Goal: Task Accomplishment & Management: Manage account settings

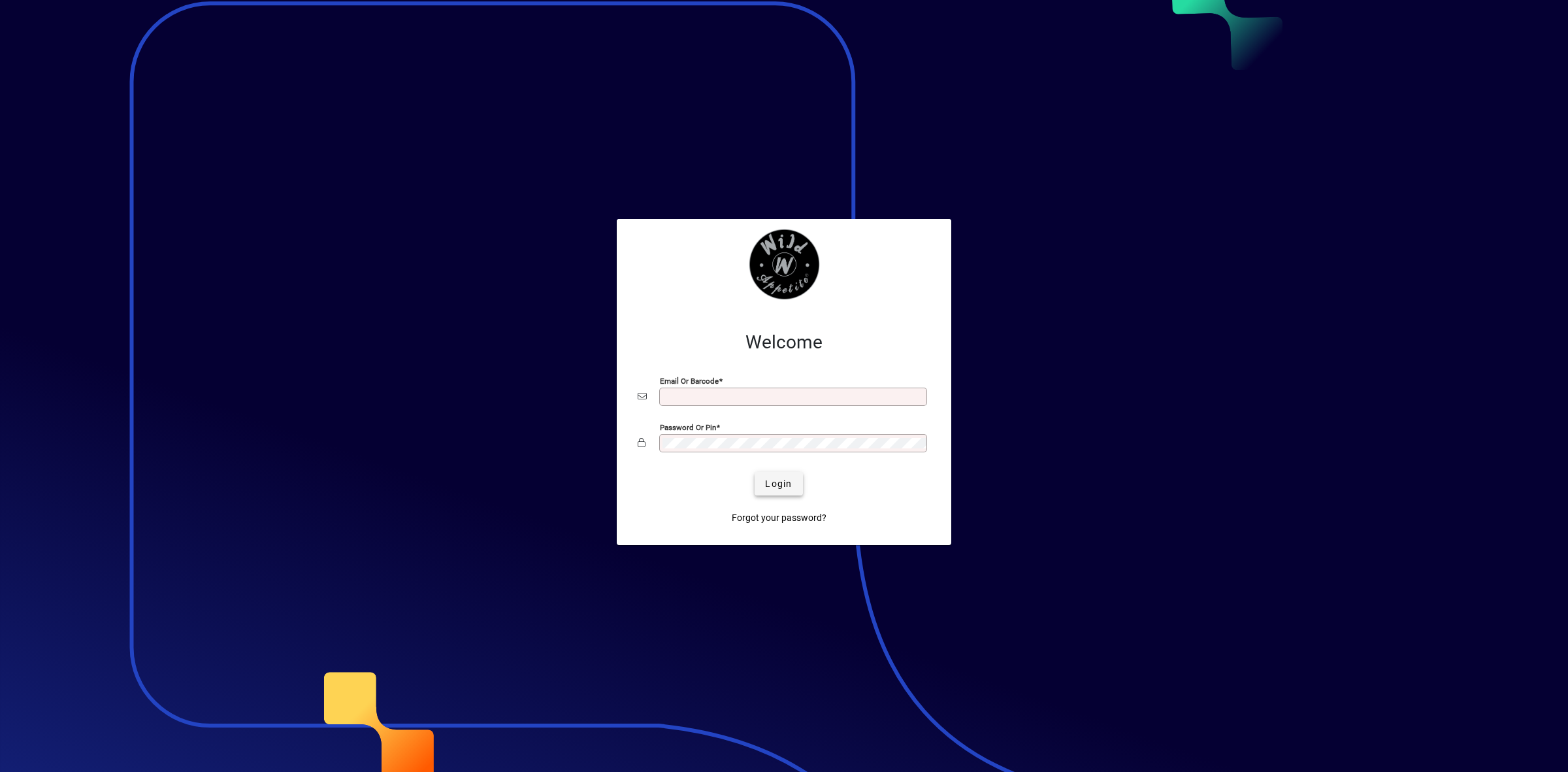
type input "**********"
click at [775, 487] on span "Login" at bounding box center [778, 484] width 27 height 14
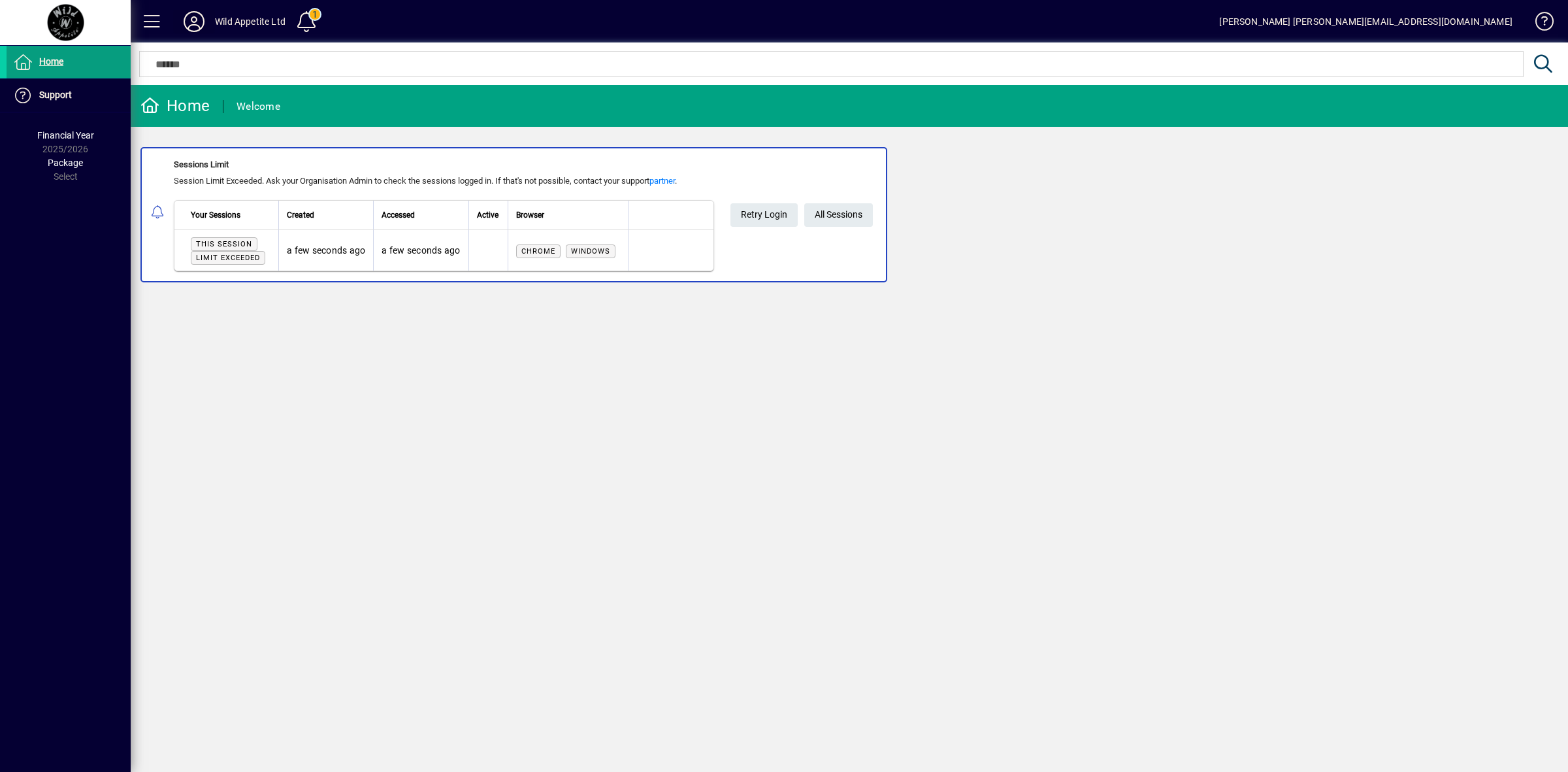
click at [202, 21] on icon at bounding box center [194, 22] width 26 height 21
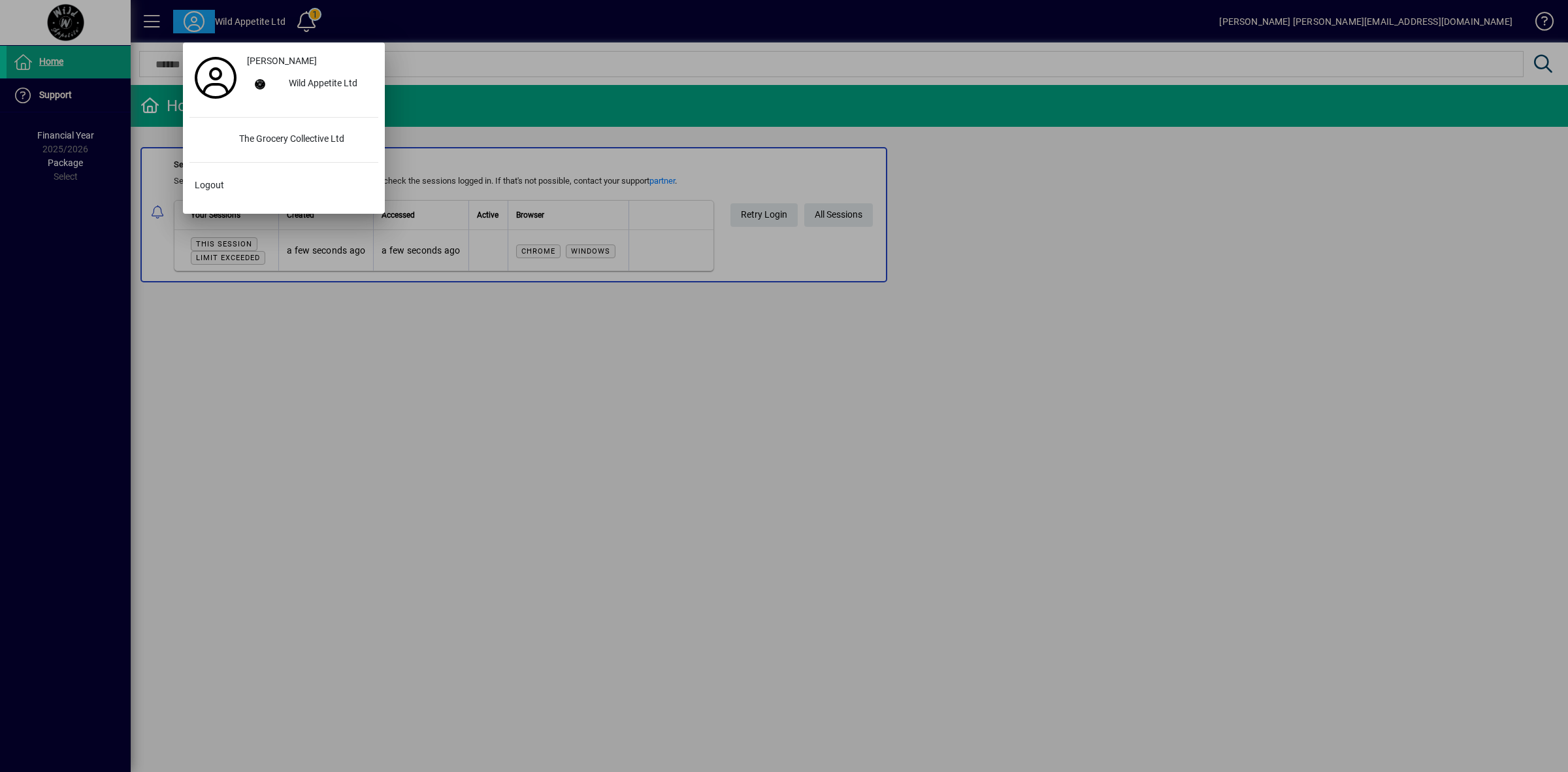
click at [873, 212] on div at bounding box center [784, 386] width 1568 height 772
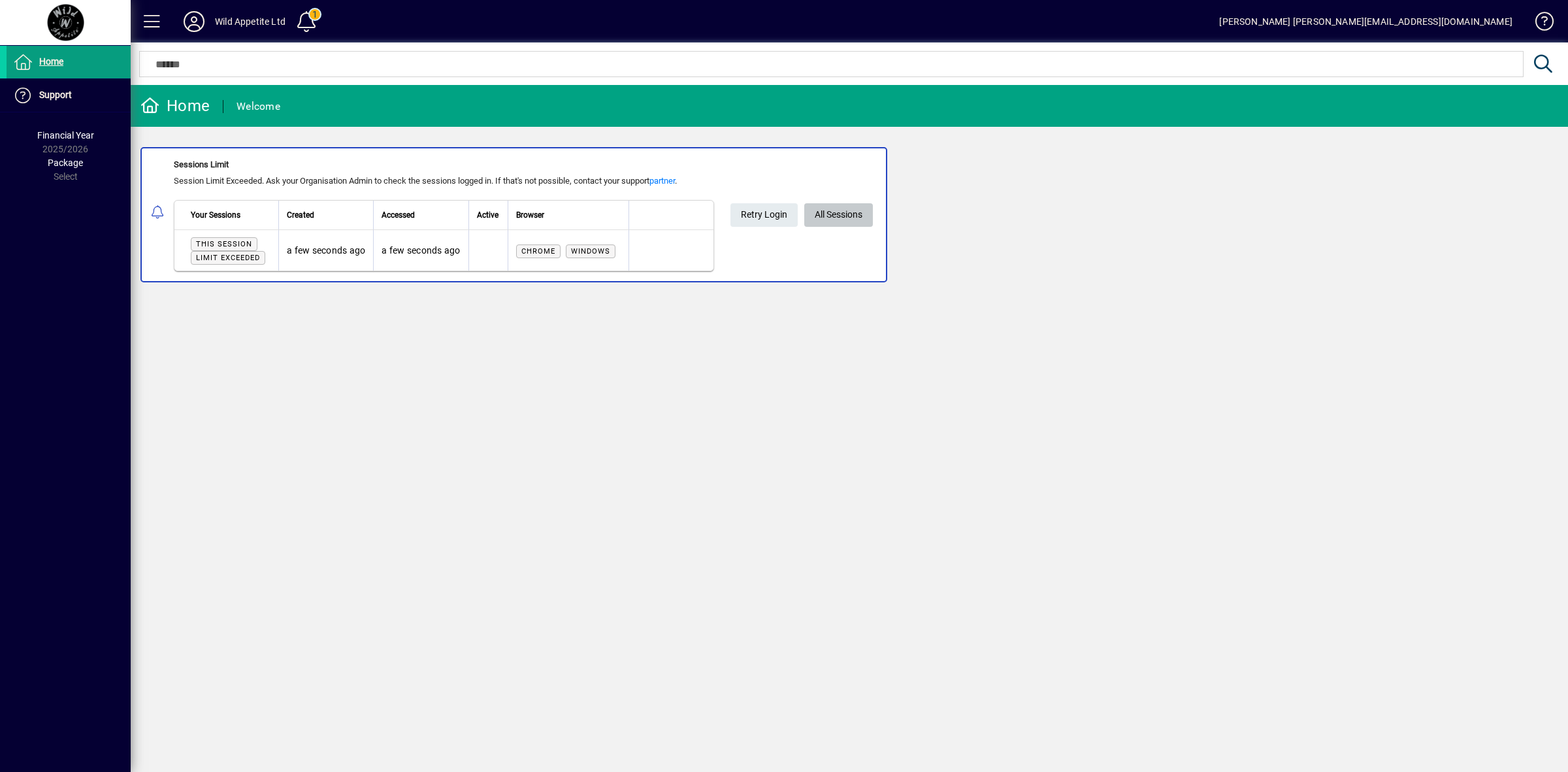
click at [862, 211] on span "All Sessions" at bounding box center [839, 214] width 48 height 22
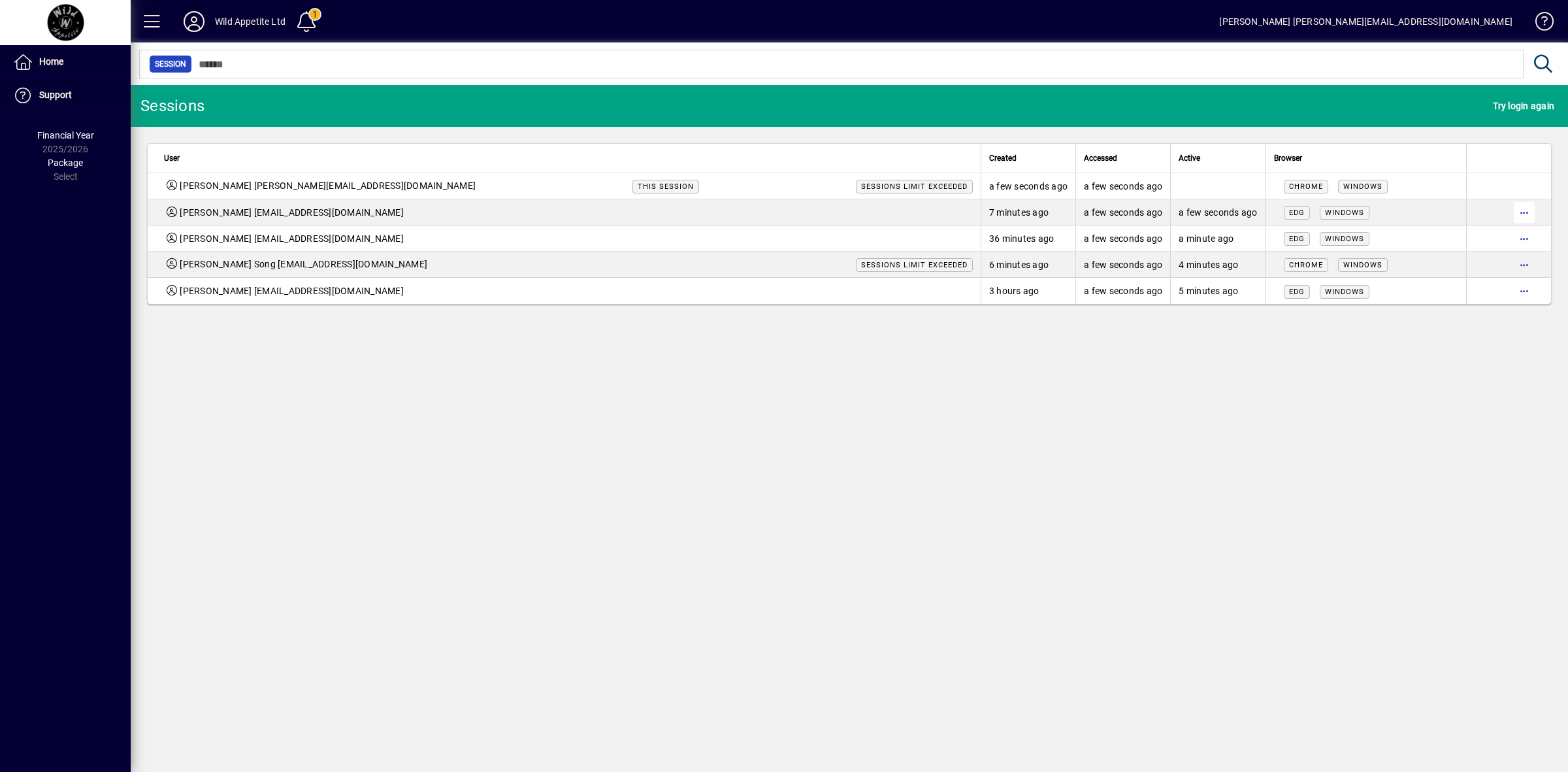
click at [1522, 210] on span "button" at bounding box center [1524, 212] width 32 height 32
click at [1441, 241] on span "Logout" at bounding box center [1469, 241] width 110 height 16
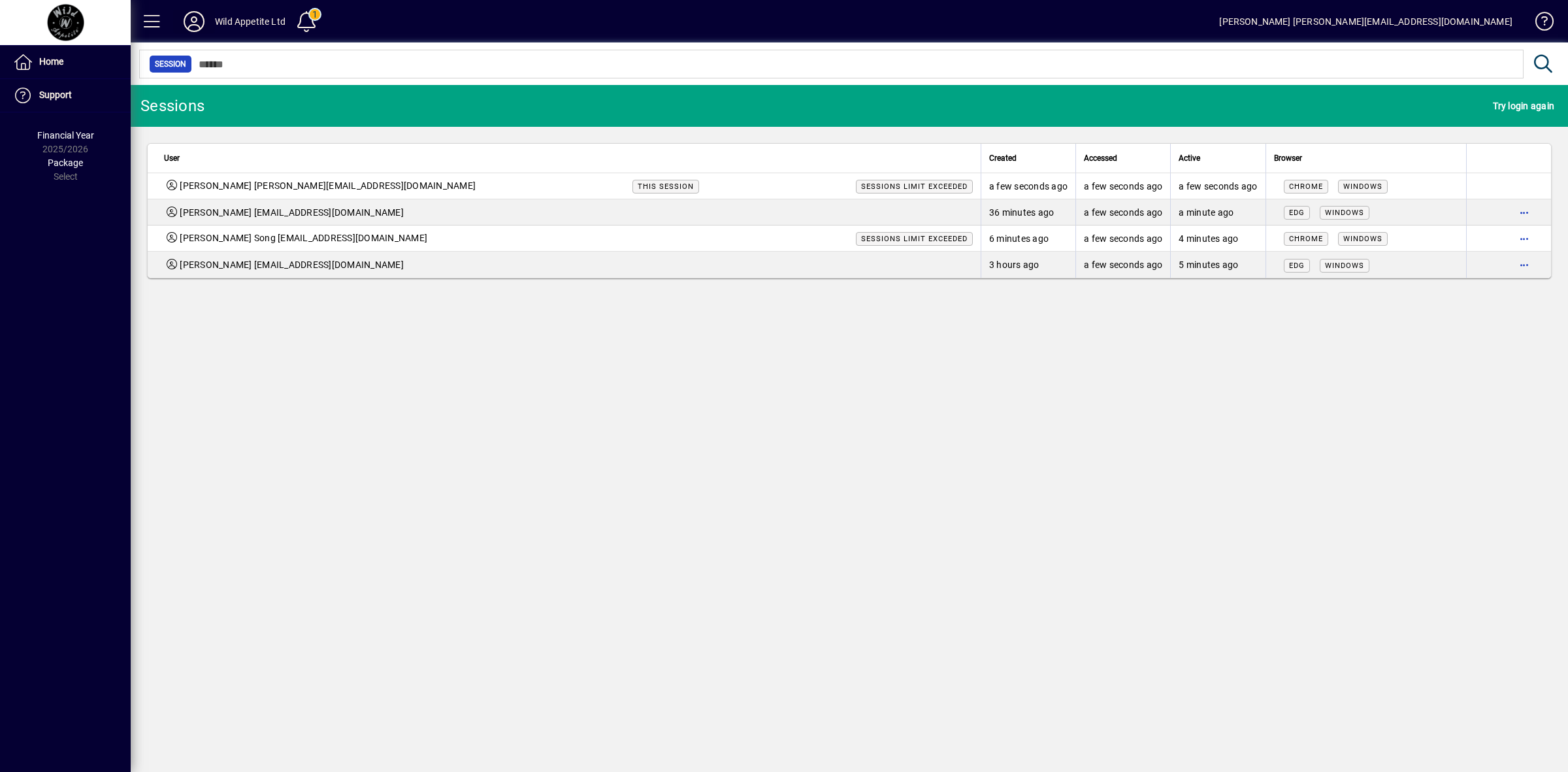
click at [189, 22] on icon at bounding box center [194, 22] width 26 height 21
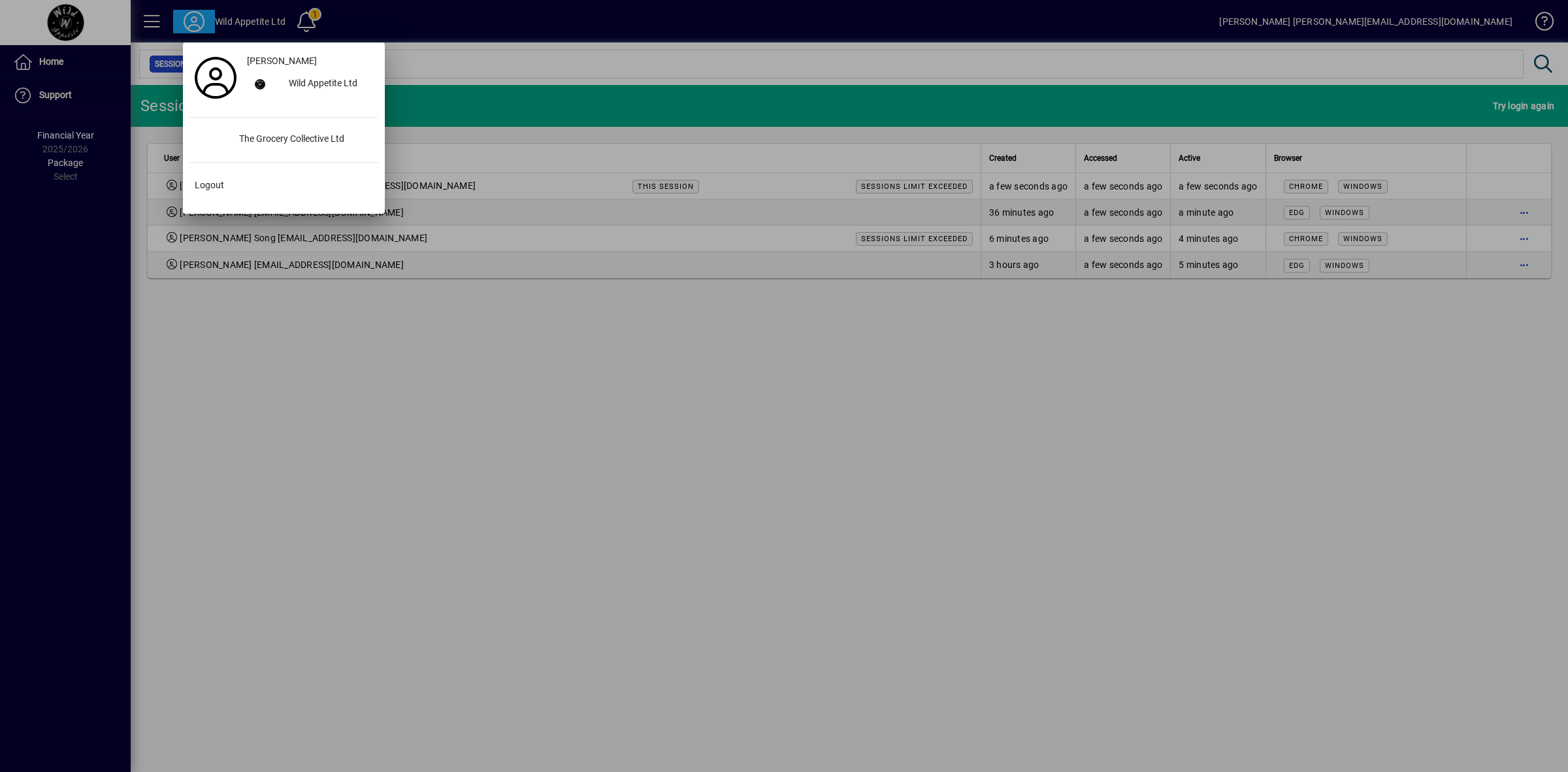
click at [321, 387] on div at bounding box center [784, 386] width 1568 height 772
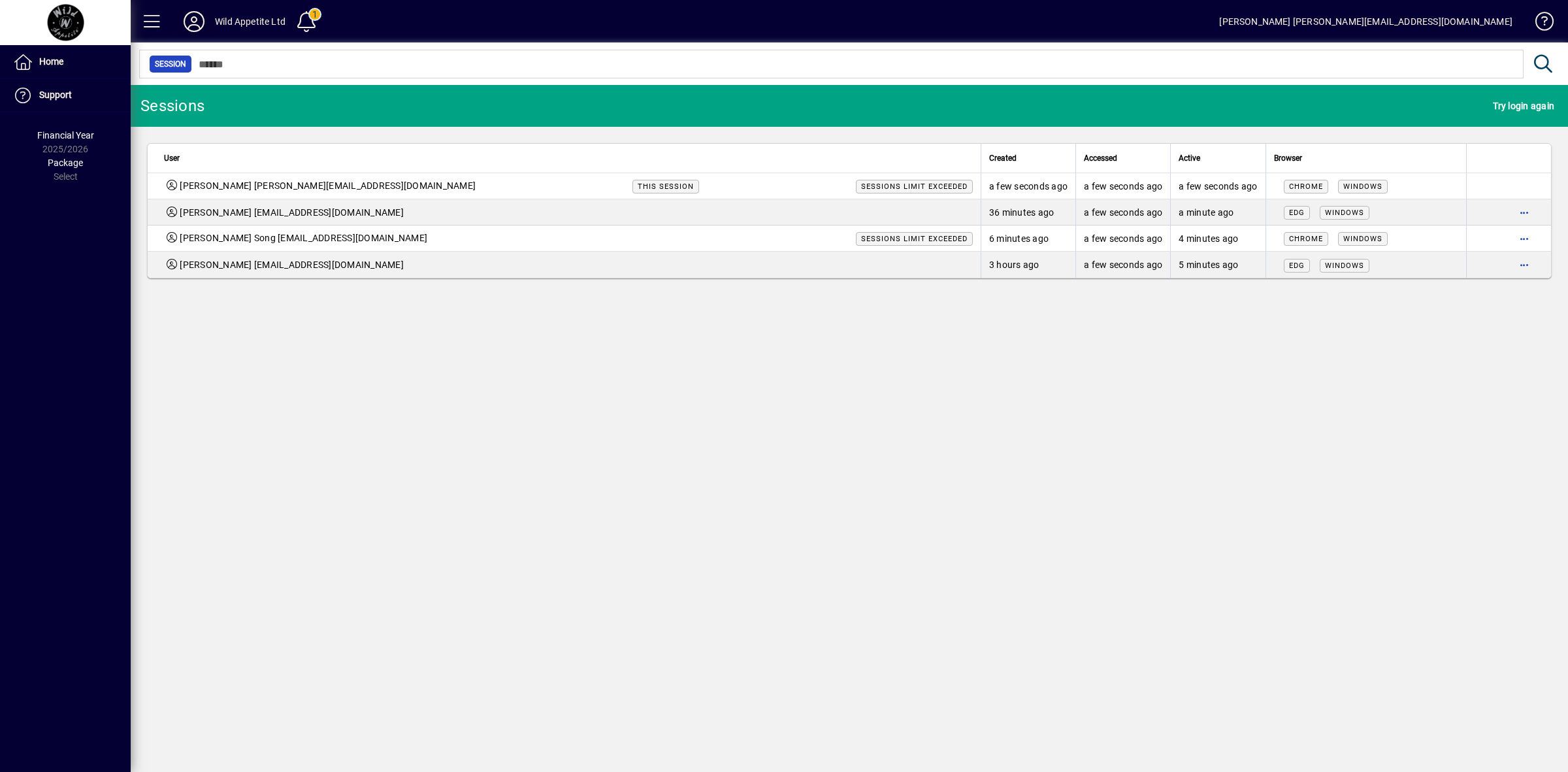
click at [199, 24] on icon at bounding box center [194, 22] width 26 height 21
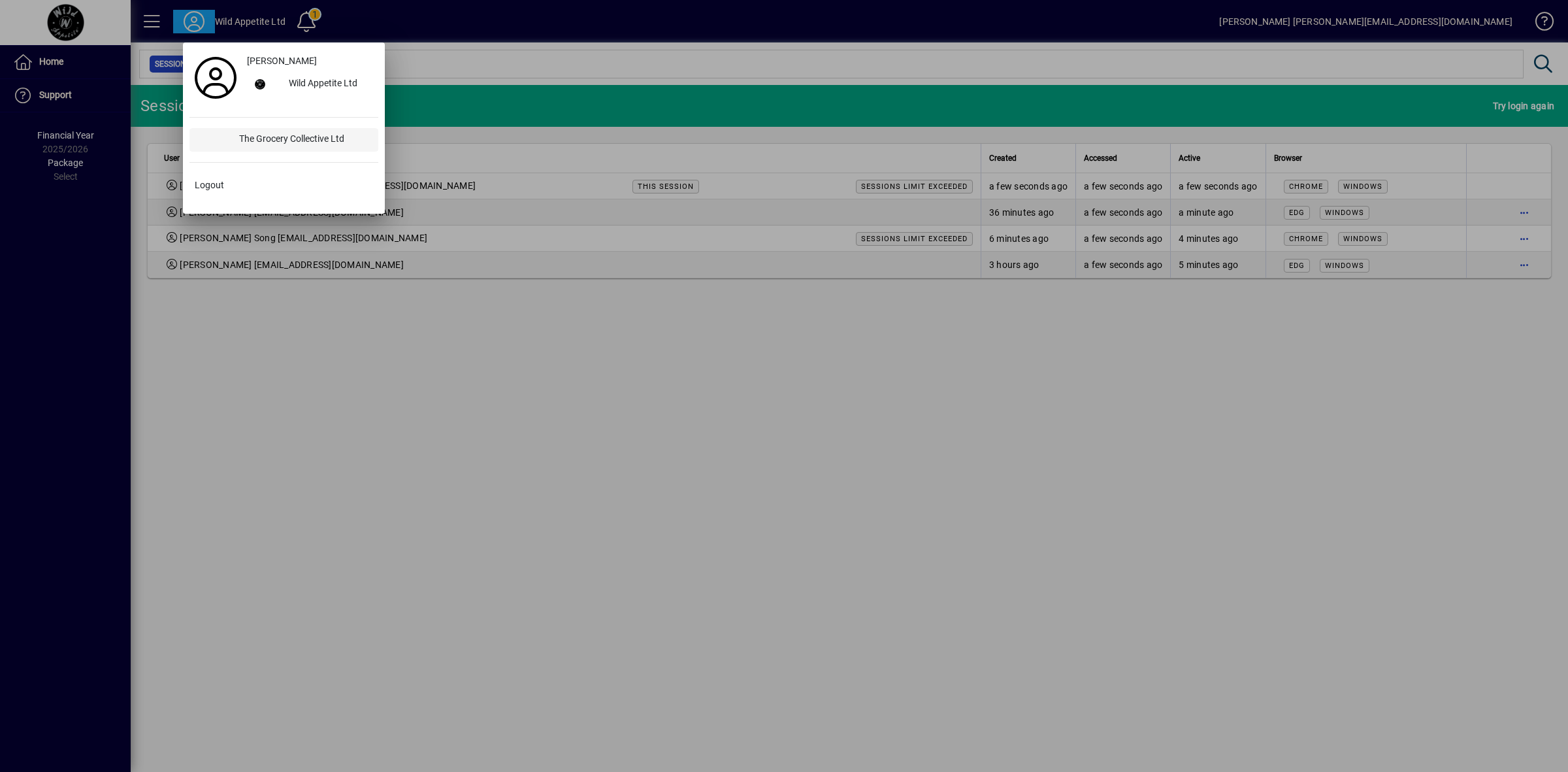
click at [257, 141] on div "The Grocery Collective Ltd" at bounding box center [304, 140] width 150 height 24
